Goal: Communication & Community: Answer question/provide support

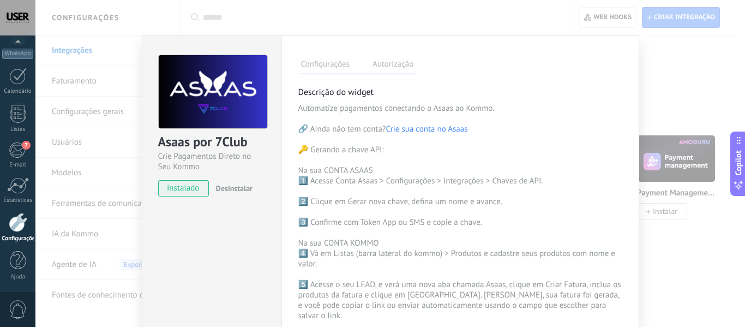
click at [690, 86] on div "Asaas por 7Club Crie Pagamentos Direto no Seu Kommo instalado Desinstalar Confi…" at bounding box center [389, 163] width 709 height 327
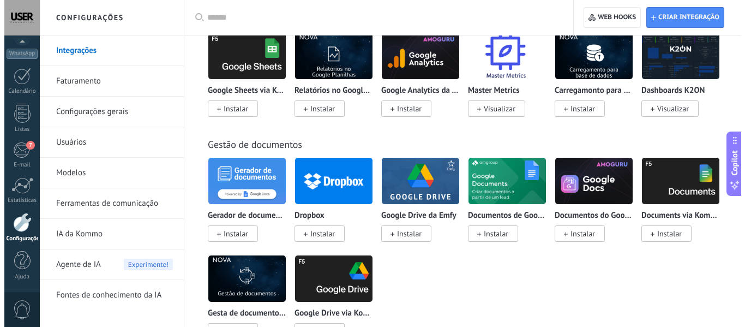
scroll to position [3271, 0]
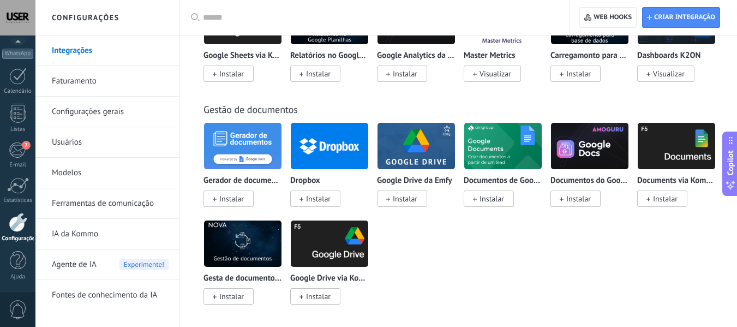
click at [335, 245] on img at bounding box center [329, 243] width 77 height 53
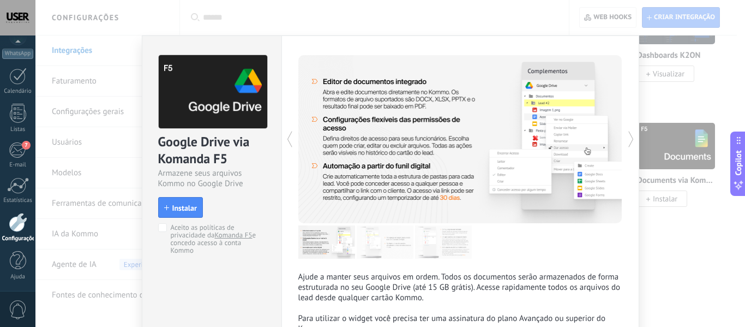
click at [188, 205] on span "Instalar" at bounding box center [184, 208] width 25 height 8
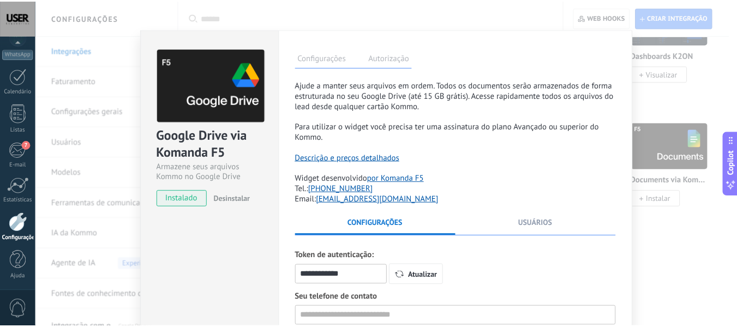
scroll to position [0, 0]
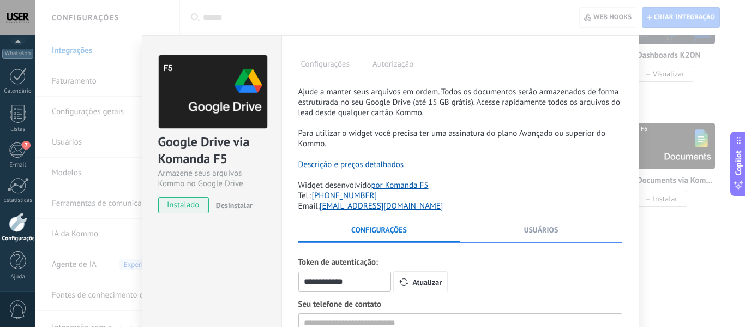
click at [737, 98] on div "**********" at bounding box center [389, 163] width 709 height 327
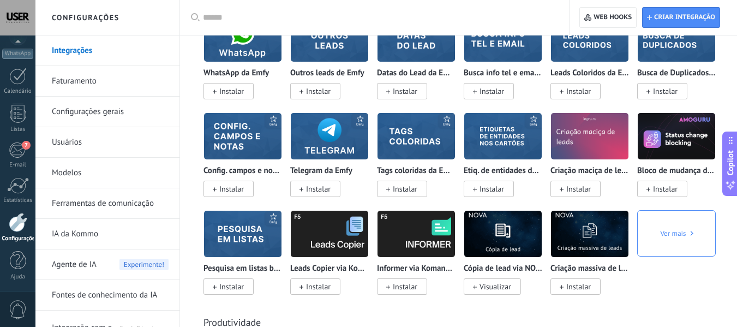
scroll to position [3586, 0]
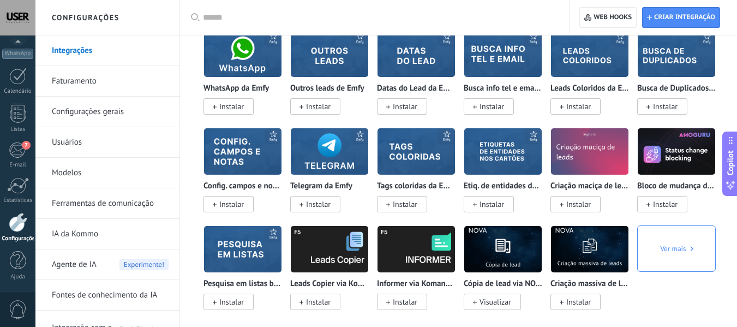
click at [79, 81] on link "Faturamento" at bounding box center [110, 81] width 117 height 31
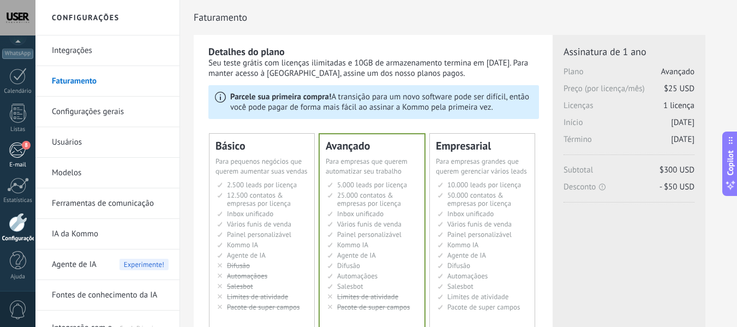
click at [20, 157] on div "8" at bounding box center [18, 150] width 18 height 16
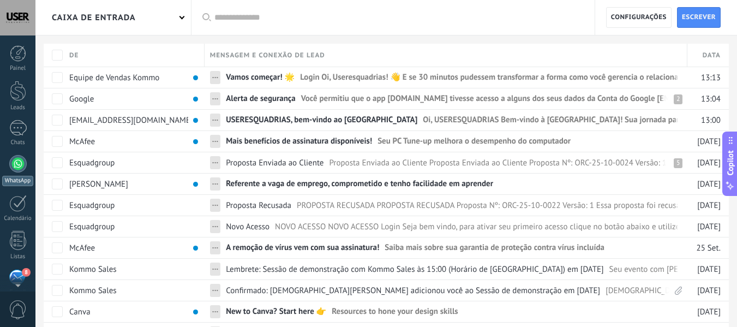
click at [17, 171] on div at bounding box center [17, 163] width 17 height 17
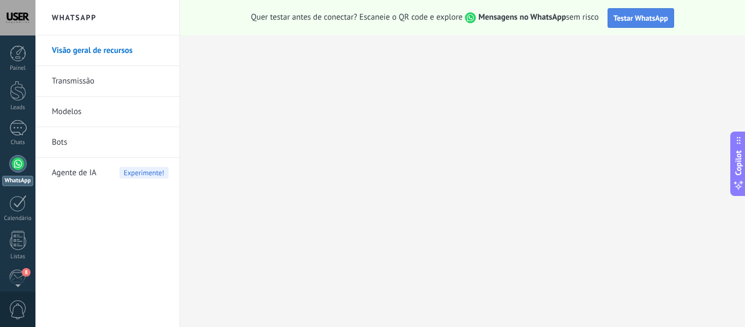
click at [630, 22] on span "Testar WhatsApp" at bounding box center [640, 18] width 55 height 10
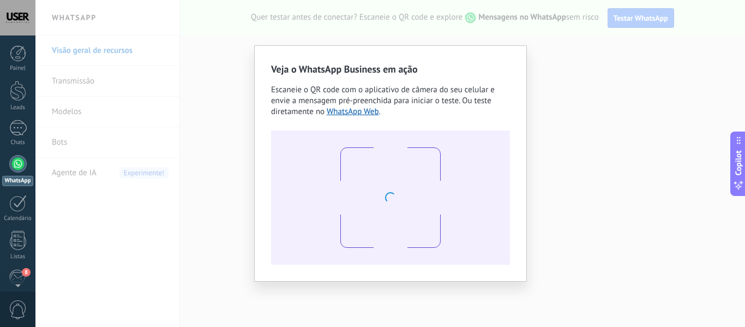
drag, startPoint x: 630, startPoint y: 22, endPoint x: 504, endPoint y: 97, distance: 146.7
drag, startPoint x: 504, startPoint y: 97, endPoint x: 362, endPoint y: 50, distance: 149.8
click at [362, 50] on div "Veja o WhatsApp Business em ação Escaneie o QR code com o aplicativo de câmera …" at bounding box center [390, 163] width 273 height 236
click at [574, 67] on div "Veja o WhatsApp Business em ação Escaneie o QR code com o aplicativo de câmera …" at bounding box center [389, 163] width 709 height 327
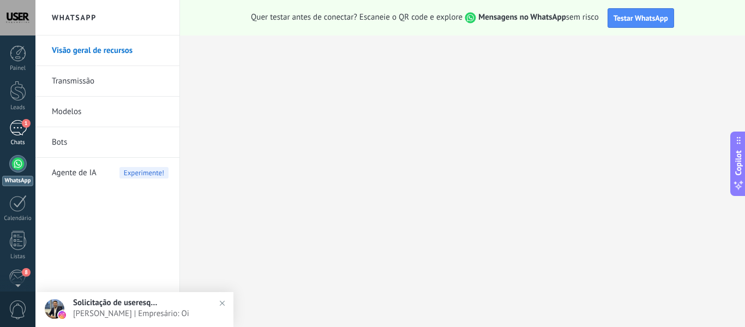
click at [17, 136] on link "1 Chats" at bounding box center [17, 133] width 35 height 26
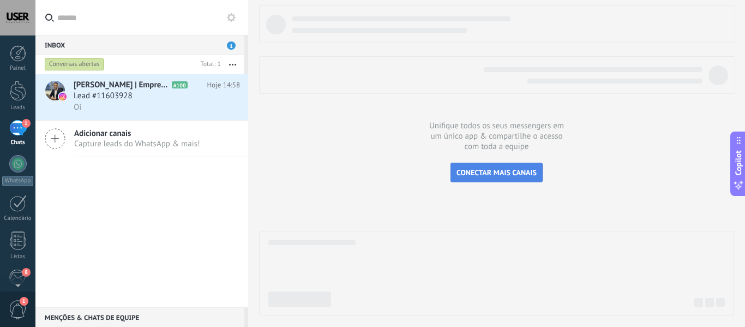
click at [495, 173] on span "CONECTAR MAIS CANAIS" at bounding box center [496, 172] width 80 height 10
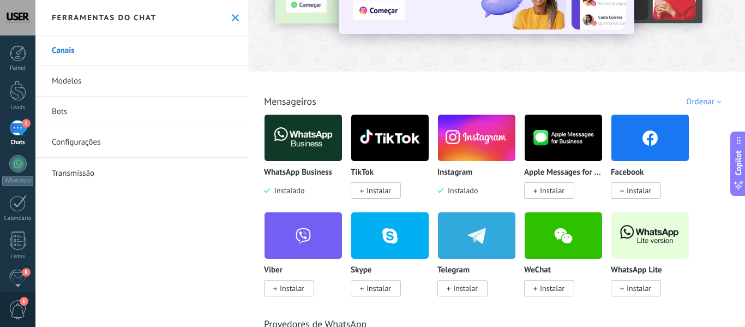
scroll to position [109, 0]
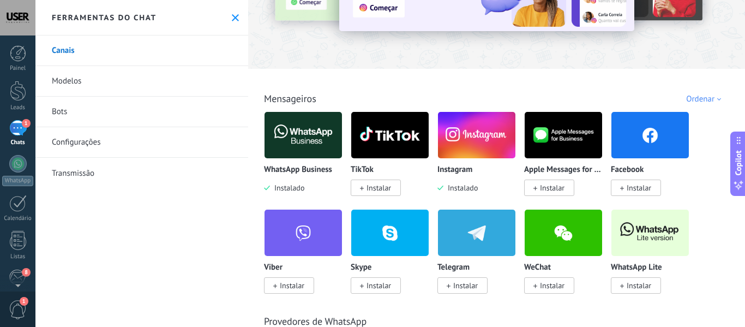
click at [304, 143] on img at bounding box center [302, 134] width 77 height 53
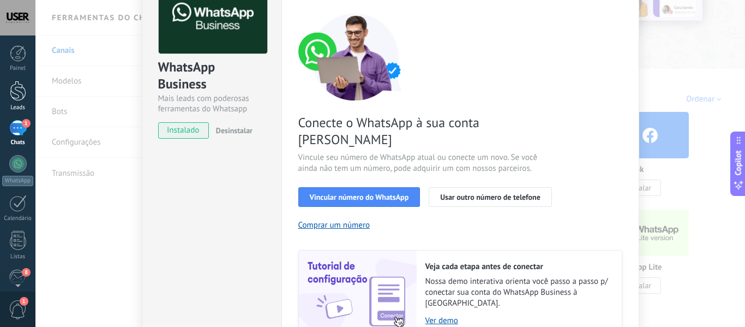
scroll to position [0, 0]
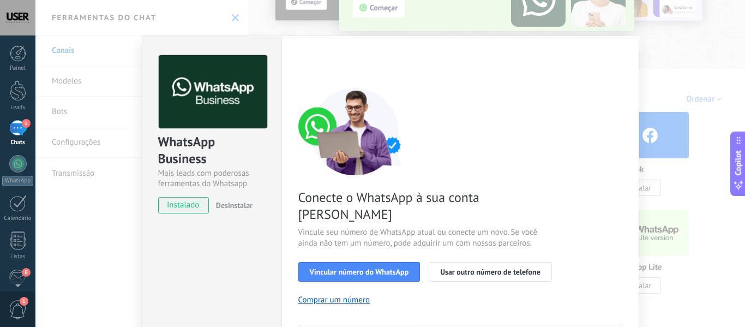
click at [22, 132] on div "1" at bounding box center [17, 128] width 17 height 16
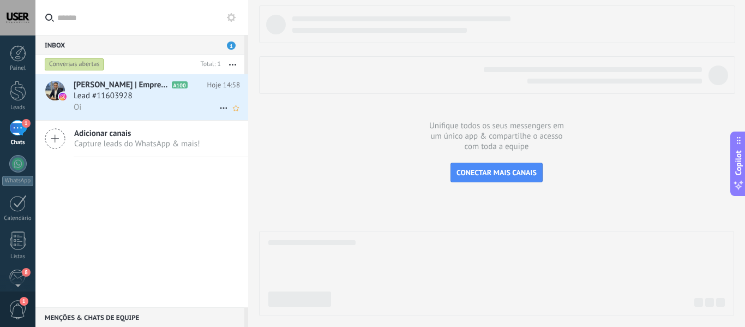
click at [143, 99] on div "Lead #11603928" at bounding box center [157, 96] width 166 height 11
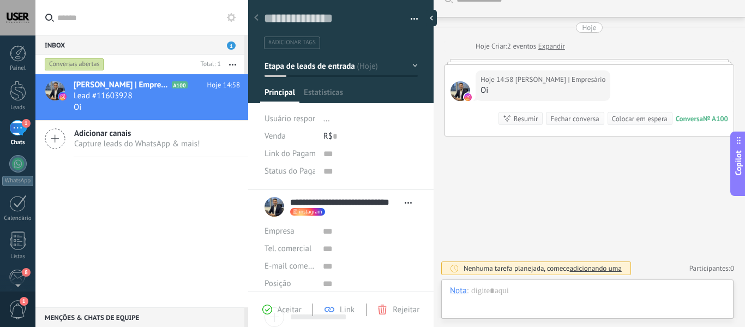
scroll to position [16, 0]
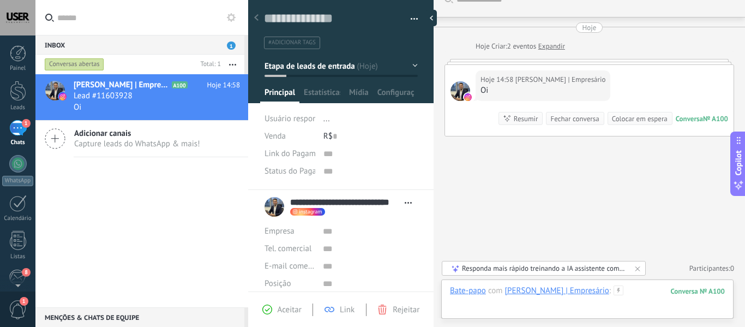
click at [459, 310] on div at bounding box center [587, 301] width 275 height 33
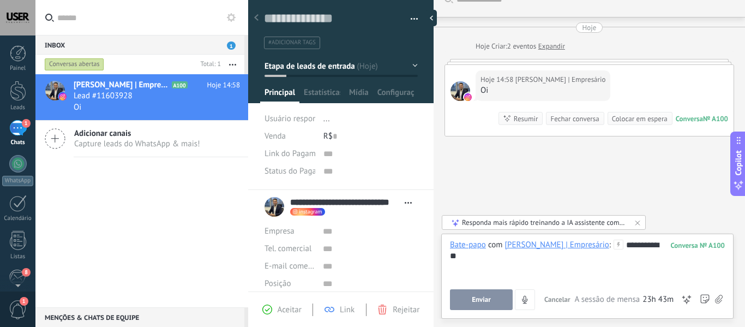
click at [472, 301] on span "Enviar" at bounding box center [481, 299] width 19 height 8
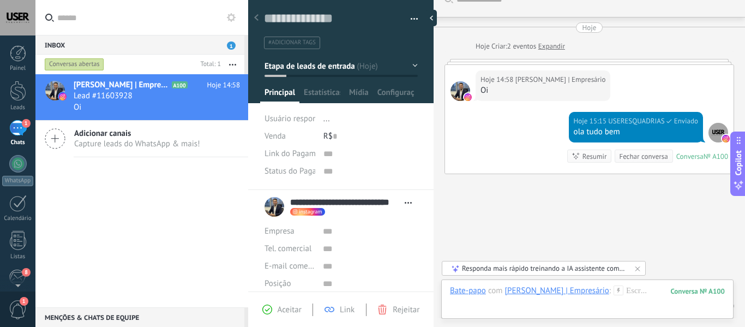
scroll to position [56, 0]
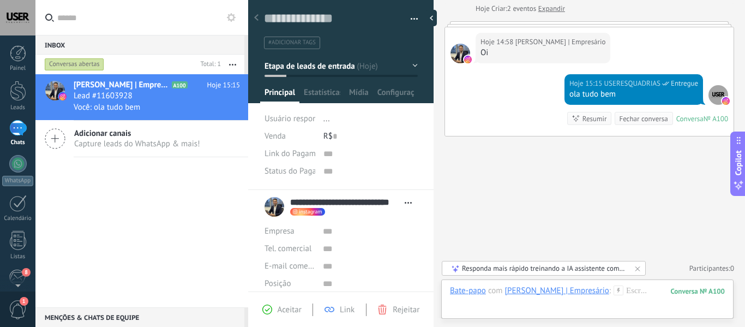
click at [335, 311] on div "Link" at bounding box center [339, 309] width 30 height 10
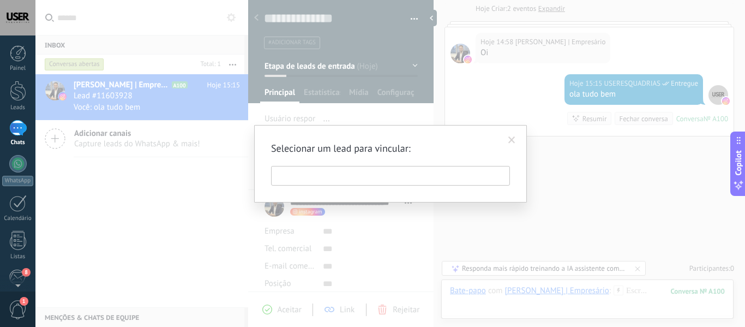
click at [511, 138] on span at bounding box center [511, 140] width 7 height 8
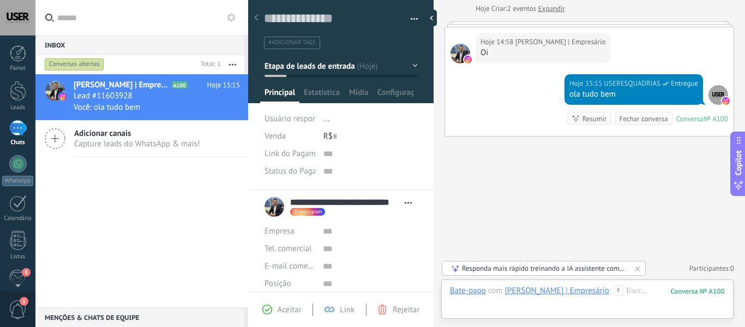
click at [521, 268] on div "Responda mais rápido treinando a IA assistente com sua fonte de dados" at bounding box center [544, 267] width 165 height 9
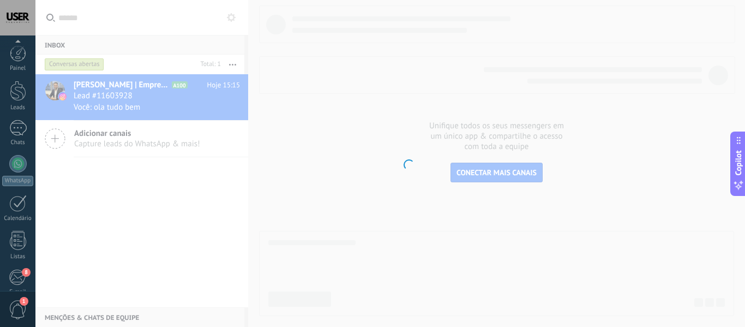
scroll to position [127, 0]
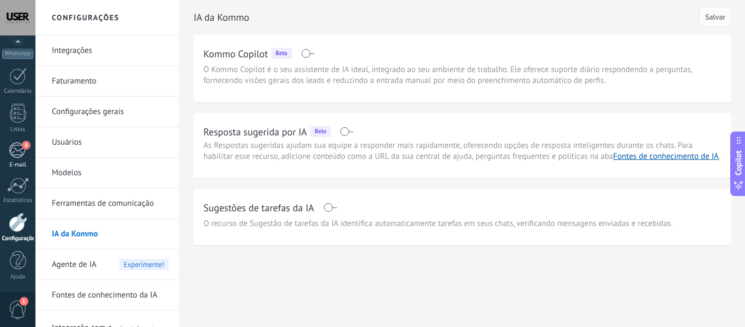
click at [25, 149] on div "8" at bounding box center [18, 150] width 18 height 16
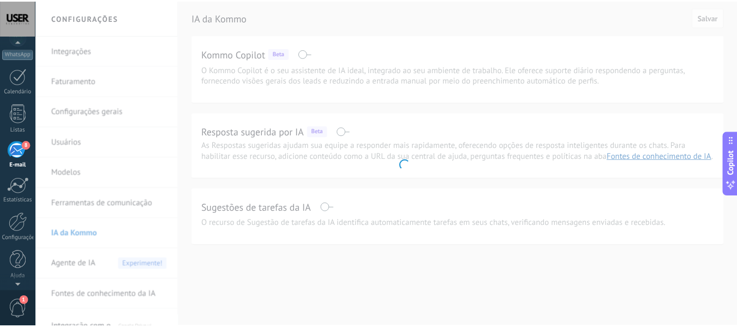
scroll to position [106, 0]
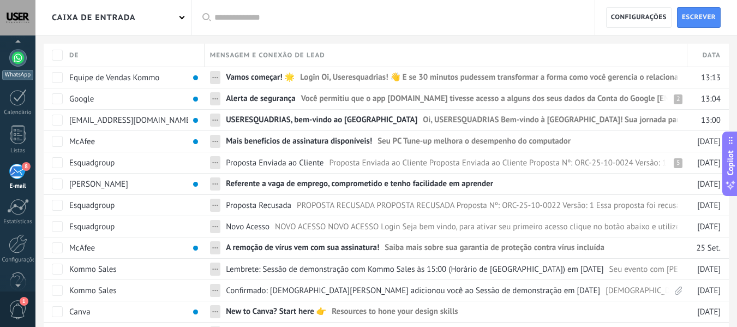
click at [20, 59] on div at bounding box center [17, 57] width 17 height 17
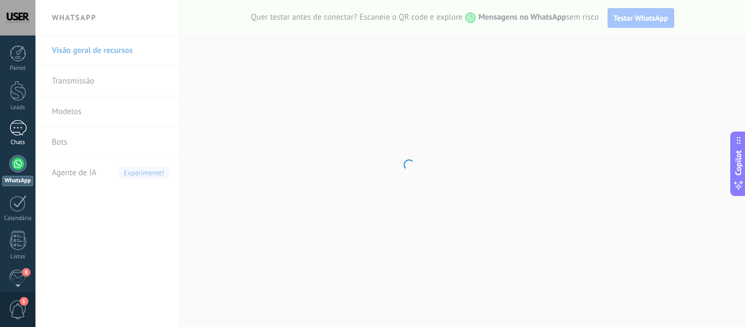
click at [15, 138] on link "1 Chats" at bounding box center [17, 133] width 35 height 26
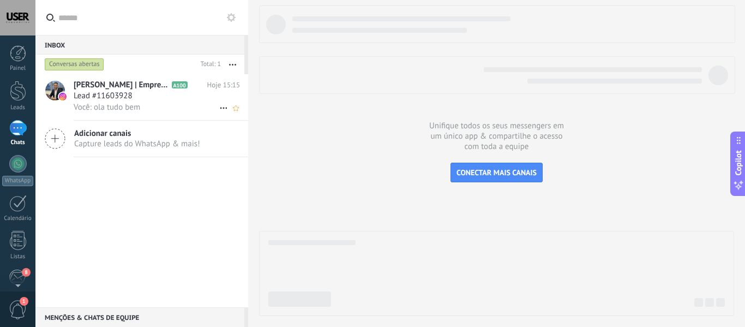
click at [109, 90] on span "[PERSON_NAME] | Empresário" at bounding box center [122, 85] width 96 height 11
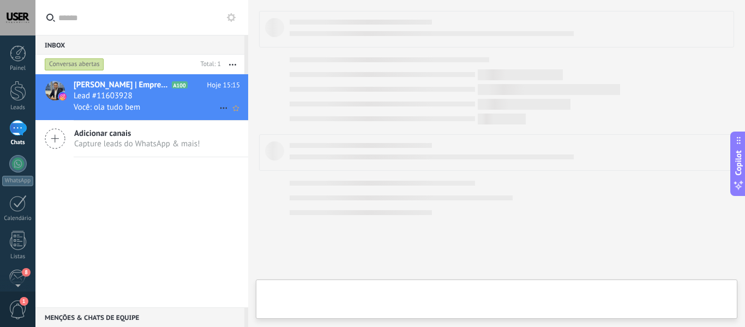
type textarea "**********"
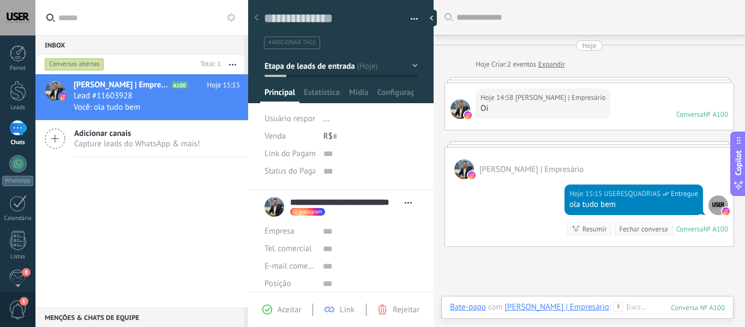
click at [411, 63] on button "Etapa de leads de entrada" at bounding box center [340, 66] width 153 height 20
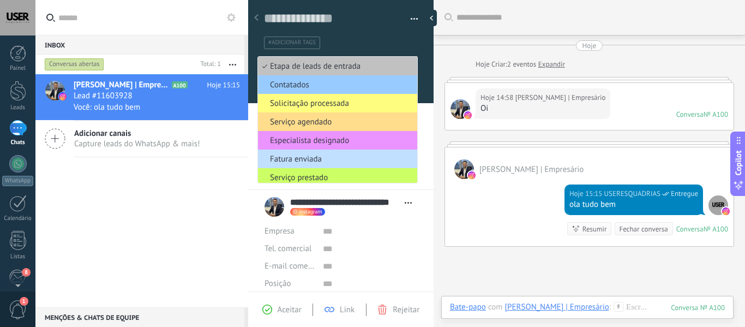
click at [292, 123] on span "Serviço agendado" at bounding box center [336, 122] width 156 height 10
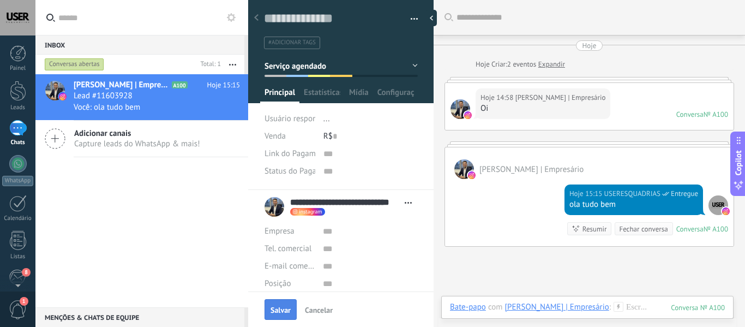
click at [281, 312] on span "Salvar" at bounding box center [280, 310] width 20 height 8
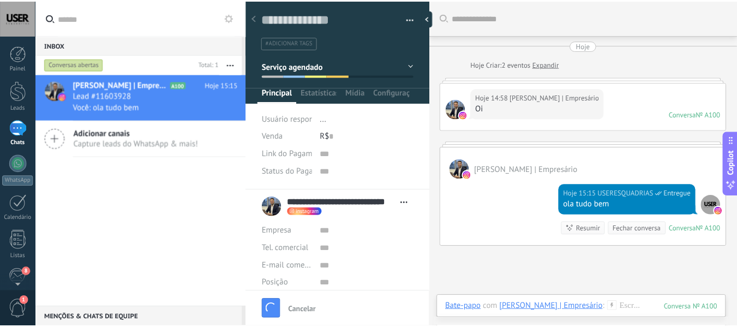
scroll to position [47, 0]
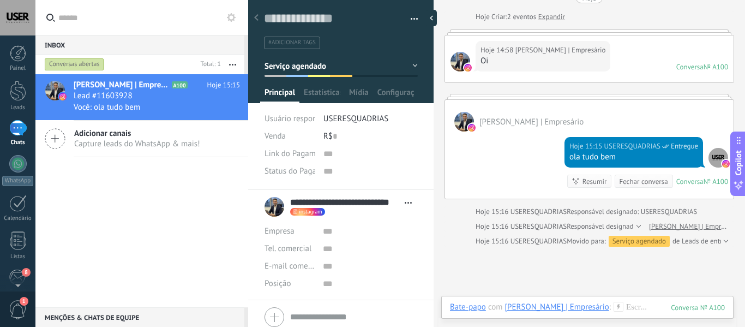
click at [16, 19] on div at bounding box center [17, 17] width 35 height 35
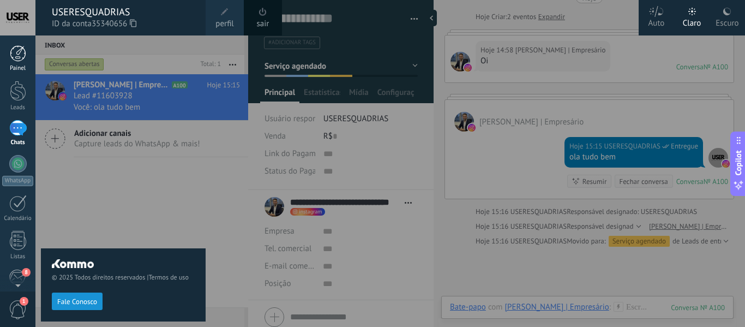
click at [20, 58] on div at bounding box center [18, 53] width 16 height 16
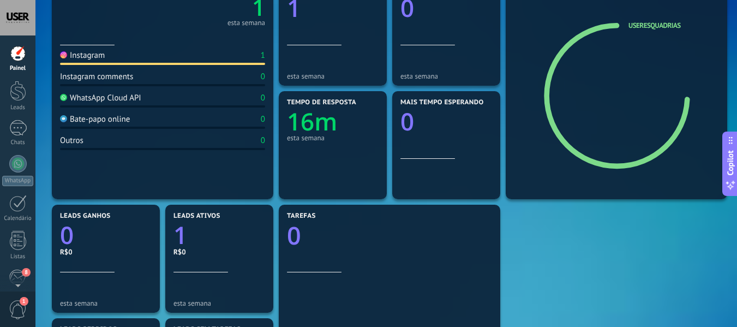
click at [21, 306] on span "1" at bounding box center [18, 309] width 19 height 19
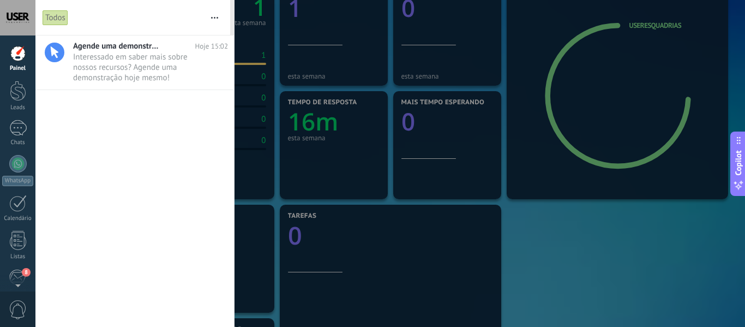
click at [17, 51] on div at bounding box center [18, 53] width 16 height 16
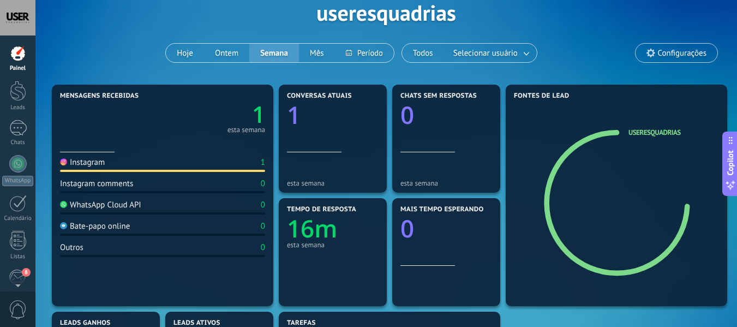
scroll to position [55, 0]
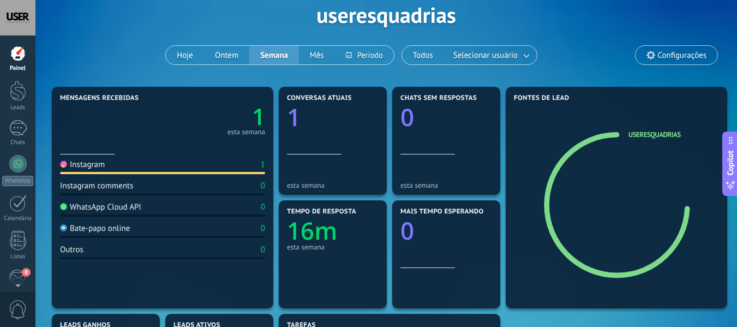
click at [99, 170] on div "Instagram 1" at bounding box center [162, 166] width 205 height 15
